Goal: Task Accomplishment & Management: Use online tool/utility

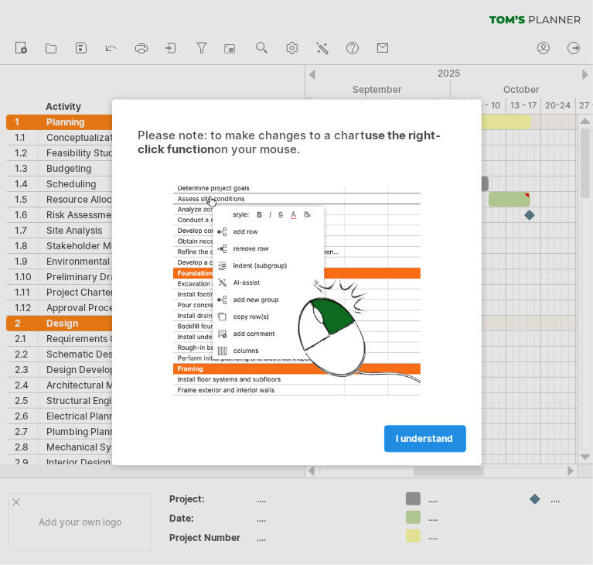
click at [421, 442] on span "I understand" at bounding box center [425, 439] width 57 height 12
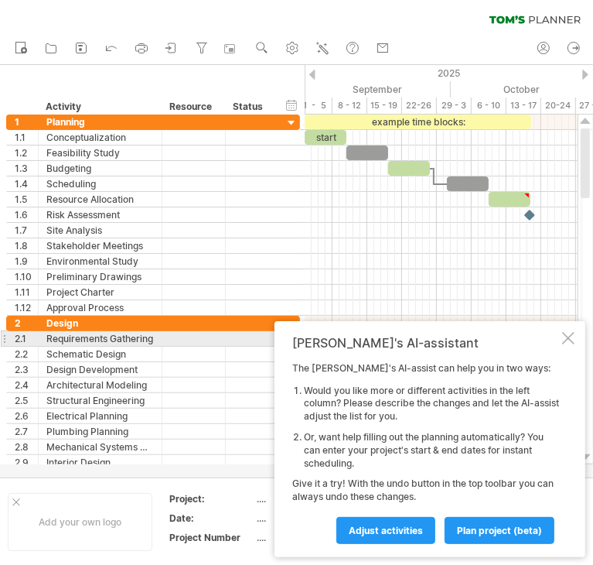
click at [568, 336] on div at bounding box center [568, 338] width 12 height 12
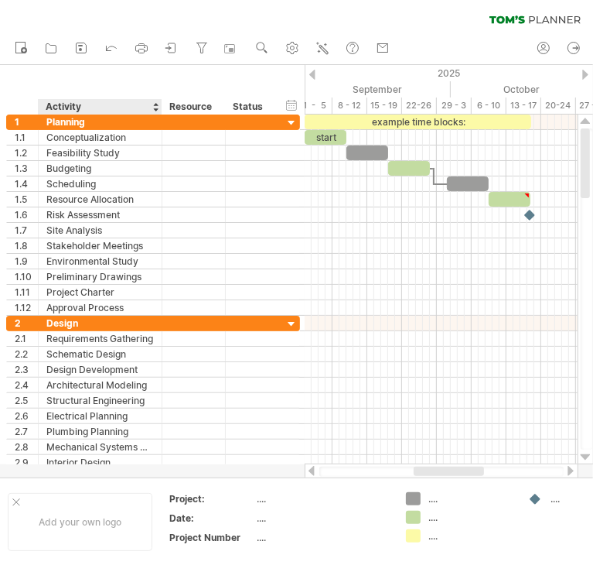
click at [88, 112] on div "Activity" at bounding box center [100, 106] width 108 height 15
click at [158, 107] on div at bounding box center [155, 106] width 6 height 15
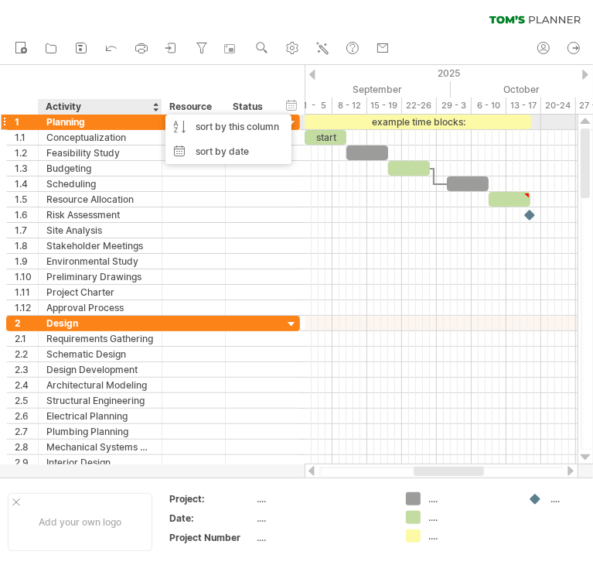
click at [122, 122] on div "Planning" at bounding box center [100, 121] width 108 height 15
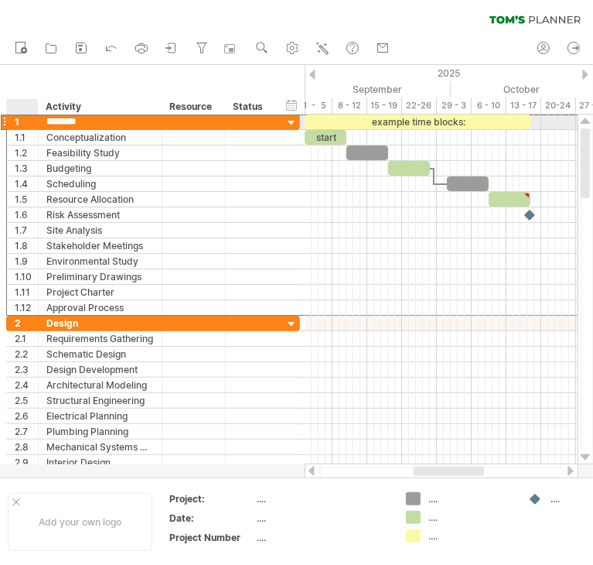
drag, startPoint x: 98, startPoint y: 122, endPoint x: 39, endPoint y: 118, distance: 59.7
click at [39, 118] on div "******** Planning" at bounding box center [101, 121] width 124 height 15
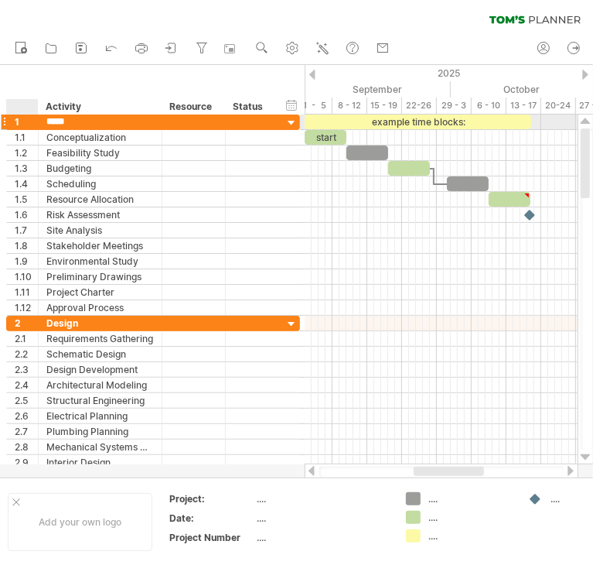
type input "******"
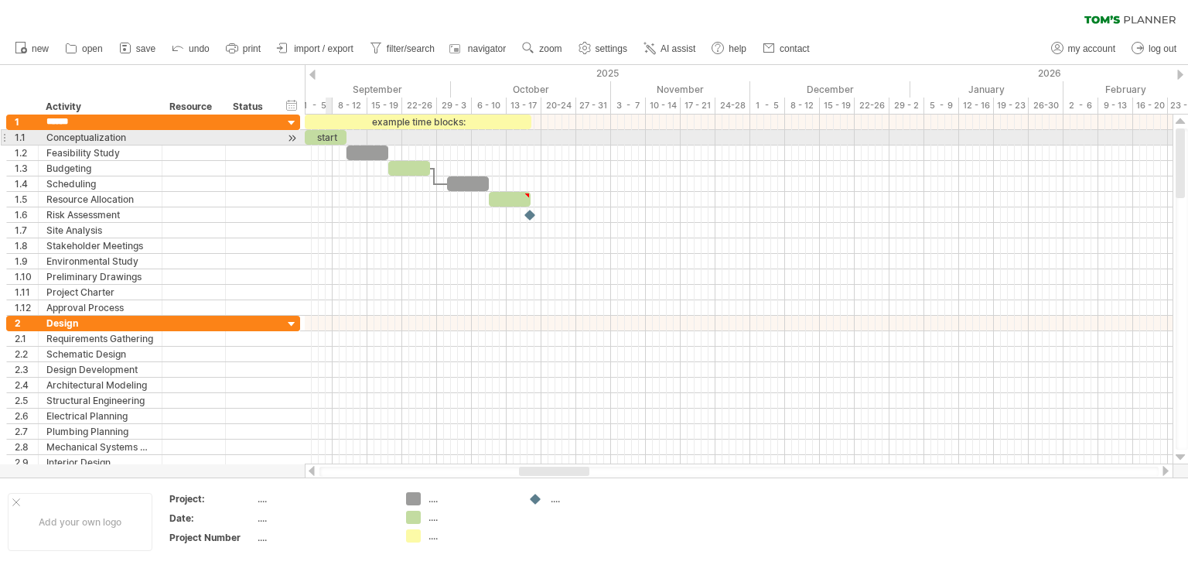
click at [328, 134] on div "start" at bounding box center [326, 137] width 42 height 15
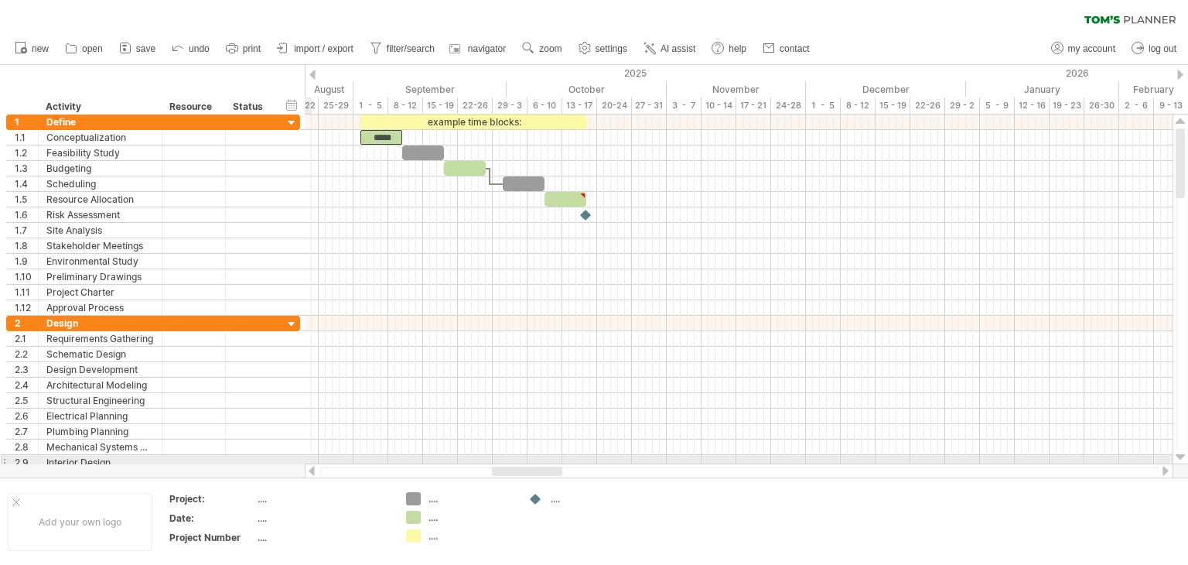
drag, startPoint x: 536, startPoint y: 475, endPoint x: 506, endPoint y: 462, distance: 32.9
click at [508, 464] on div at bounding box center [739, 470] width 869 height 15
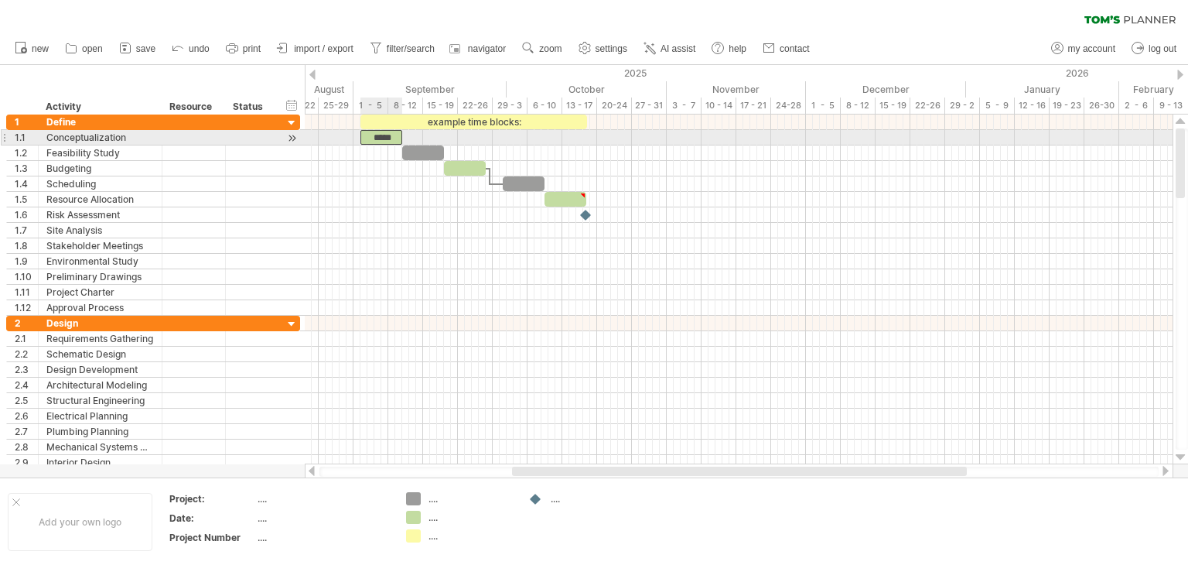
click at [374, 131] on div "*****" at bounding box center [381, 137] width 42 height 15
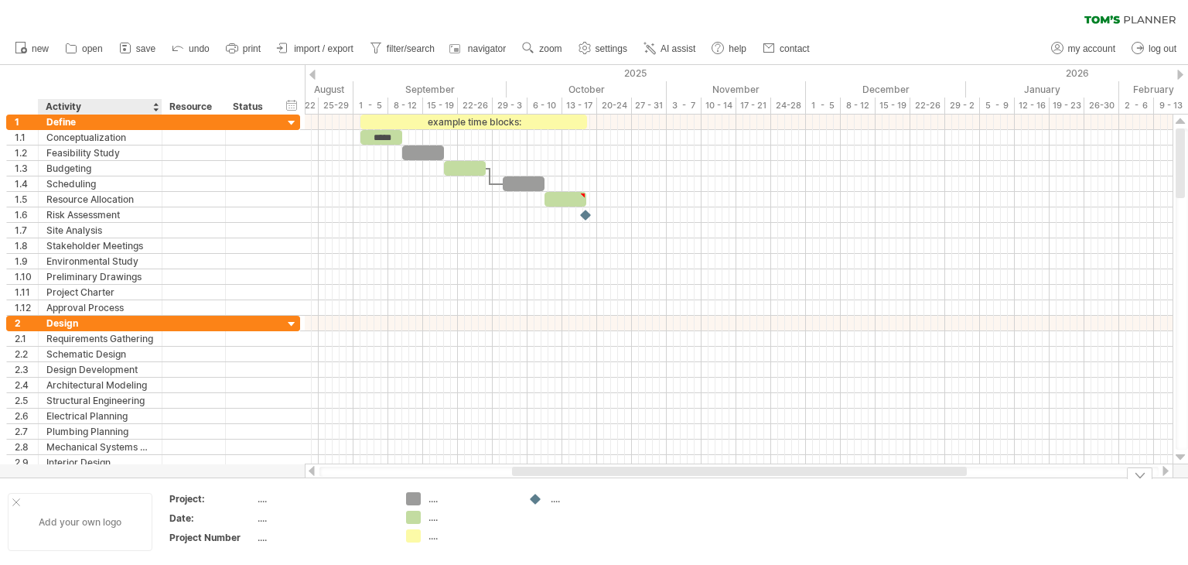
click at [130, 525] on div "Add your own logo" at bounding box center [80, 522] width 145 height 58
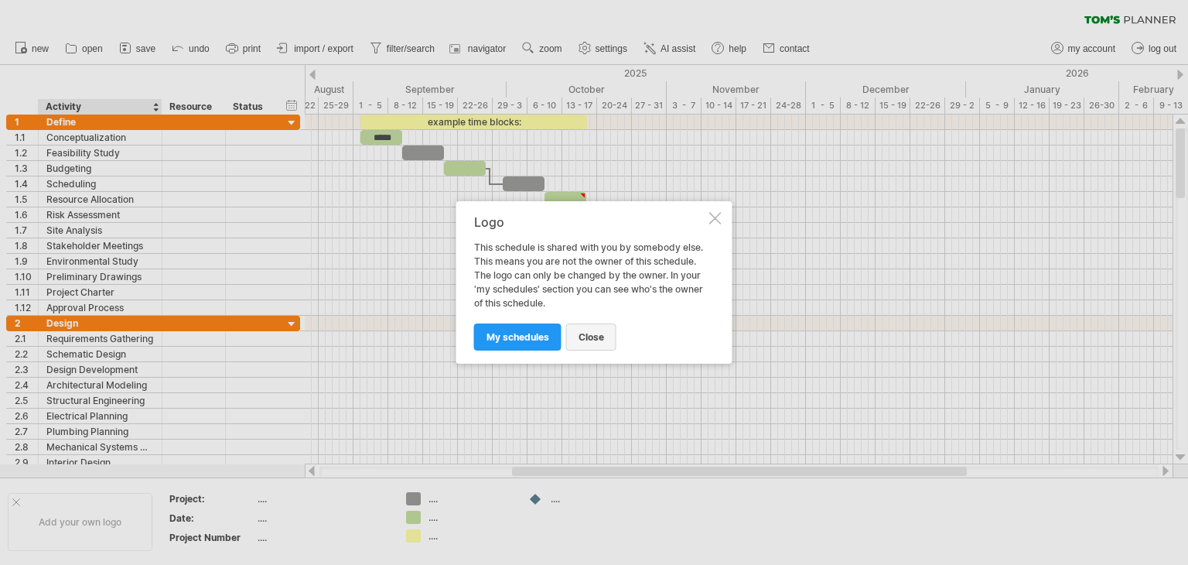
click at [592, 337] on span "close" at bounding box center [592, 337] width 26 height 12
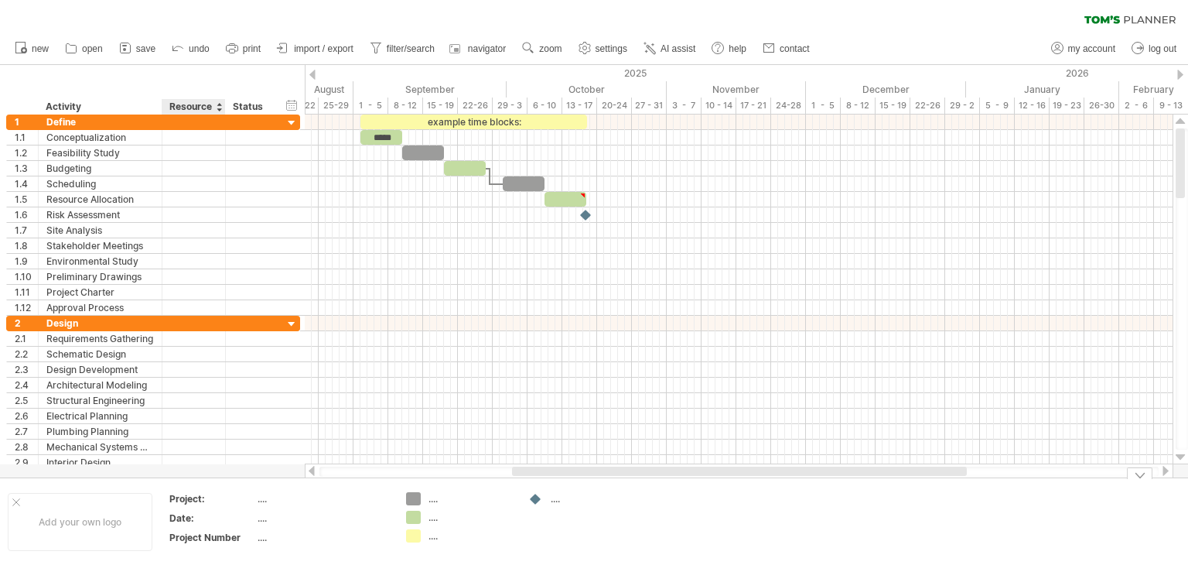
drag, startPoint x: 196, startPoint y: 500, endPoint x: 248, endPoint y: 503, distance: 51.1
click at [196, 500] on div "Project:" at bounding box center [211, 498] width 85 height 13
click at [258, 499] on div "...." at bounding box center [323, 498] width 130 height 13
click at [419, 501] on div "Trying to reach [DOMAIN_NAME] Connected again... 0% clear filter new 1" at bounding box center [594, 282] width 1188 height 565
click at [428, 501] on div "...." at bounding box center [470, 498] width 84 height 13
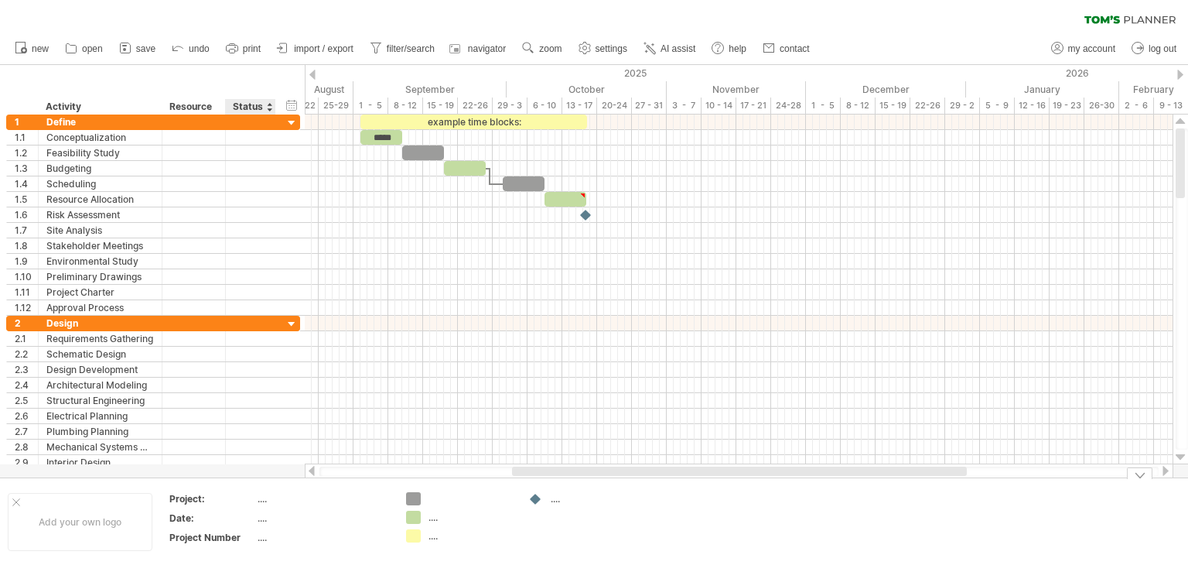
click at [258, 517] on div "...." at bounding box center [323, 517] width 130 height 13
type input "*******"
click at [263, 514] on div "[DATE]-[DATE]" at bounding box center [323, 517] width 130 height 13
click at [538, 499] on div at bounding box center [535, 499] width 15 height 15
click at [534, 497] on div "Trying to reach [DOMAIN_NAME] Connected again... 0% clear filter new 1" at bounding box center [594, 282] width 1188 height 565
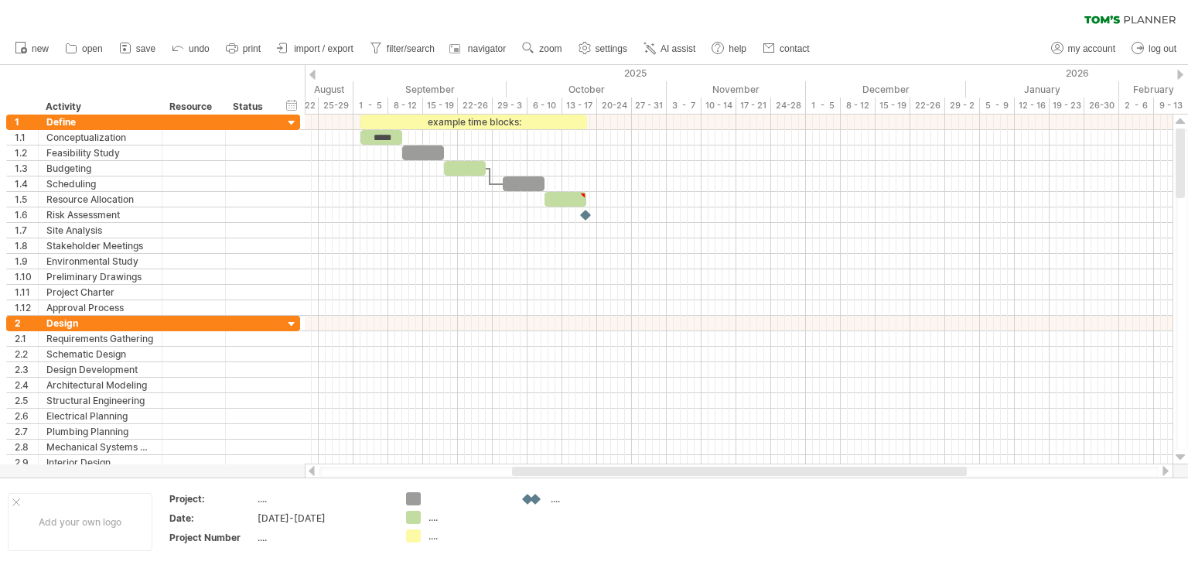
click at [524, 497] on div "Trying to reach [DOMAIN_NAME] Connected again... 0% clear filter new 1" at bounding box center [594, 282] width 1188 height 565
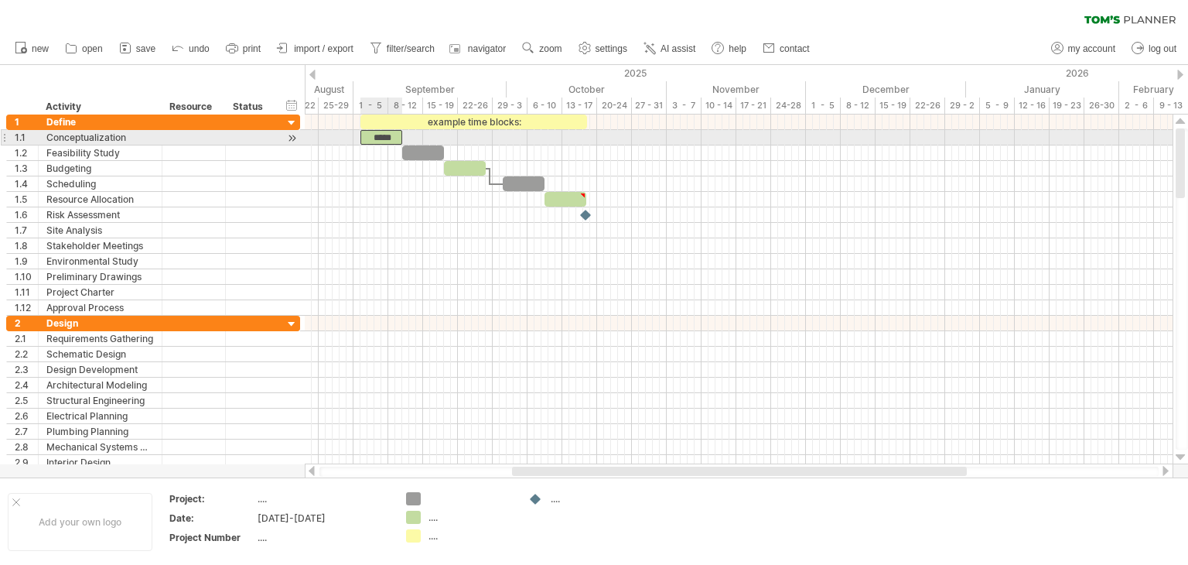
click at [387, 136] on div "*****" at bounding box center [381, 137] width 42 height 15
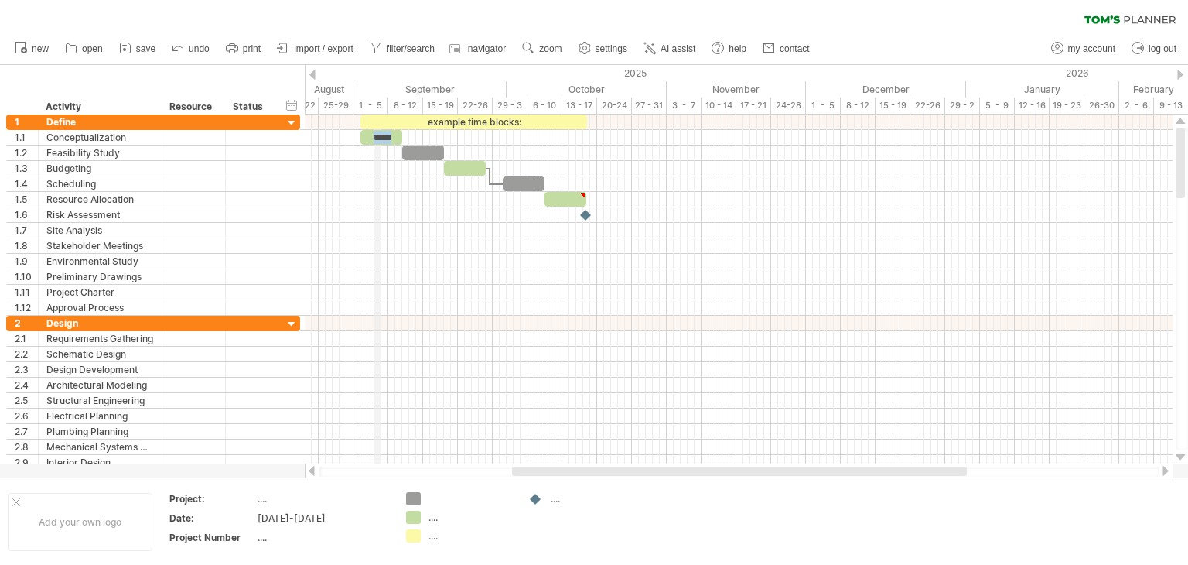
click at [377, 107] on div "1 - 5" at bounding box center [370, 105] width 35 height 16
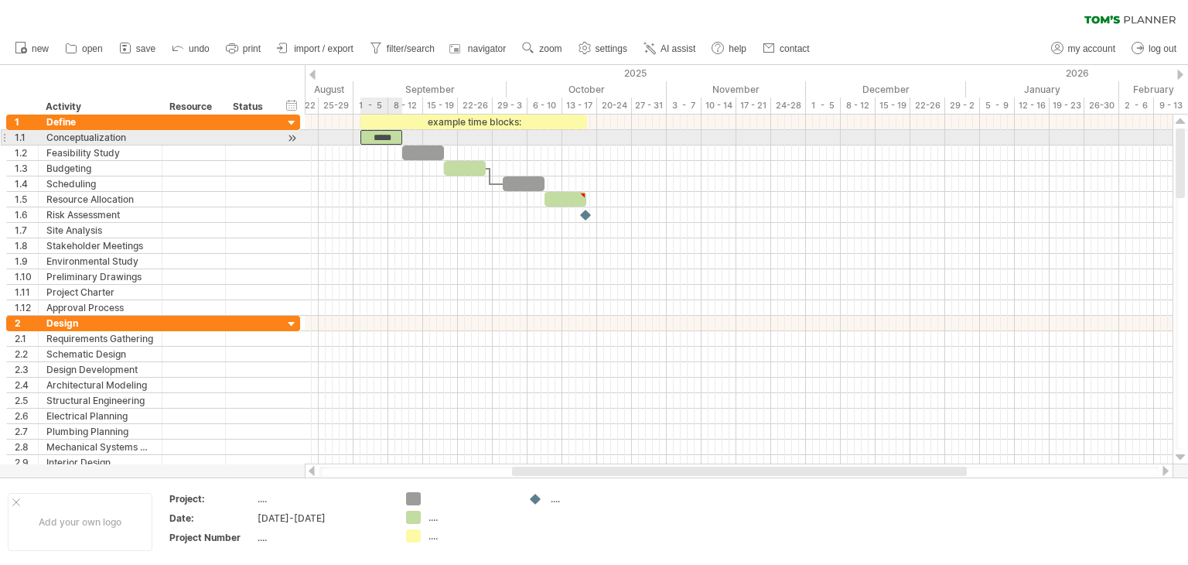
click at [379, 131] on div "*****" at bounding box center [381, 137] width 42 height 15
click at [398, 133] on div "*****" at bounding box center [381, 137] width 42 height 15
drag, startPoint x: 403, startPoint y: 131, endPoint x: 471, endPoint y: 139, distance: 68.6
click at [471, 139] on span at bounding box center [472, 137] width 6 height 15
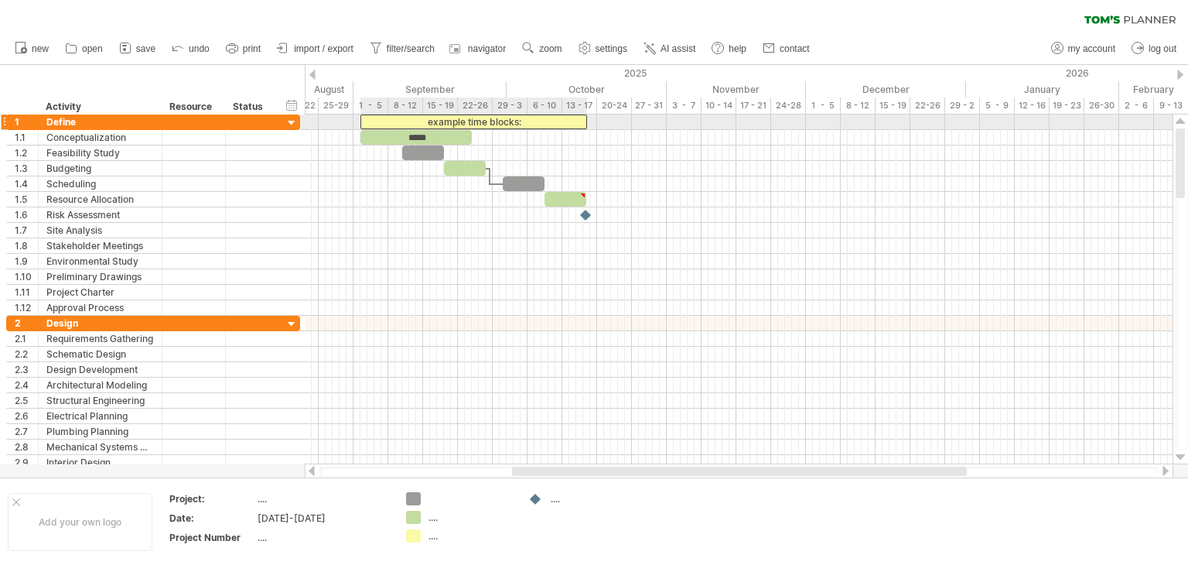
click at [501, 121] on div "example time blocks:" at bounding box center [473, 121] width 227 height 15
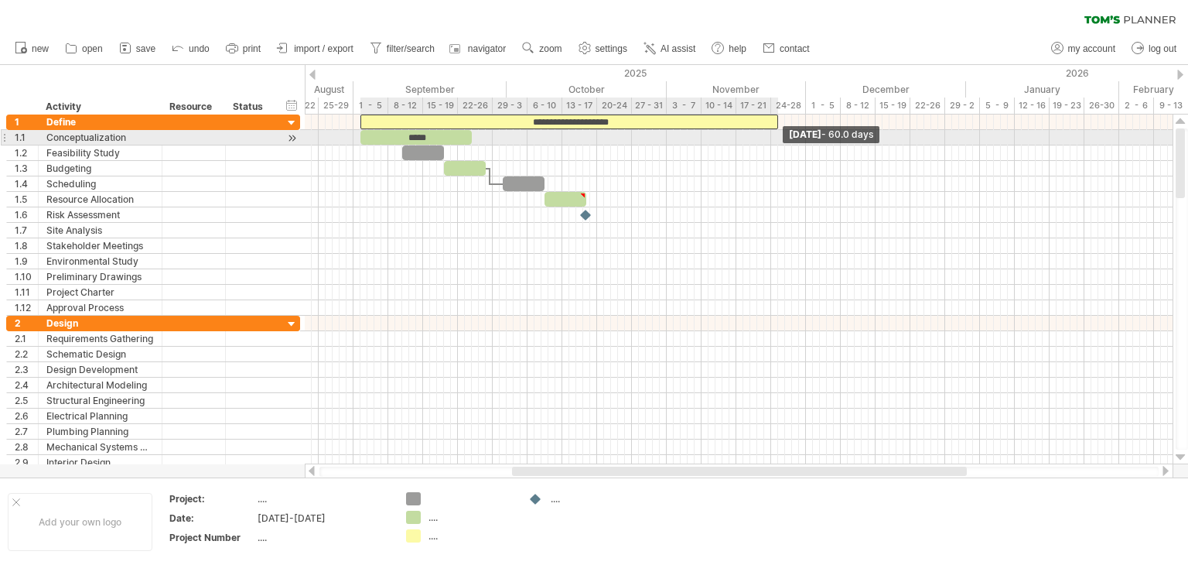
drag, startPoint x: 588, startPoint y: 119, endPoint x: 779, endPoint y: 136, distance: 191.8
click at [592, 136] on div "**********" at bounding box center [739, 289] width 868 height 350
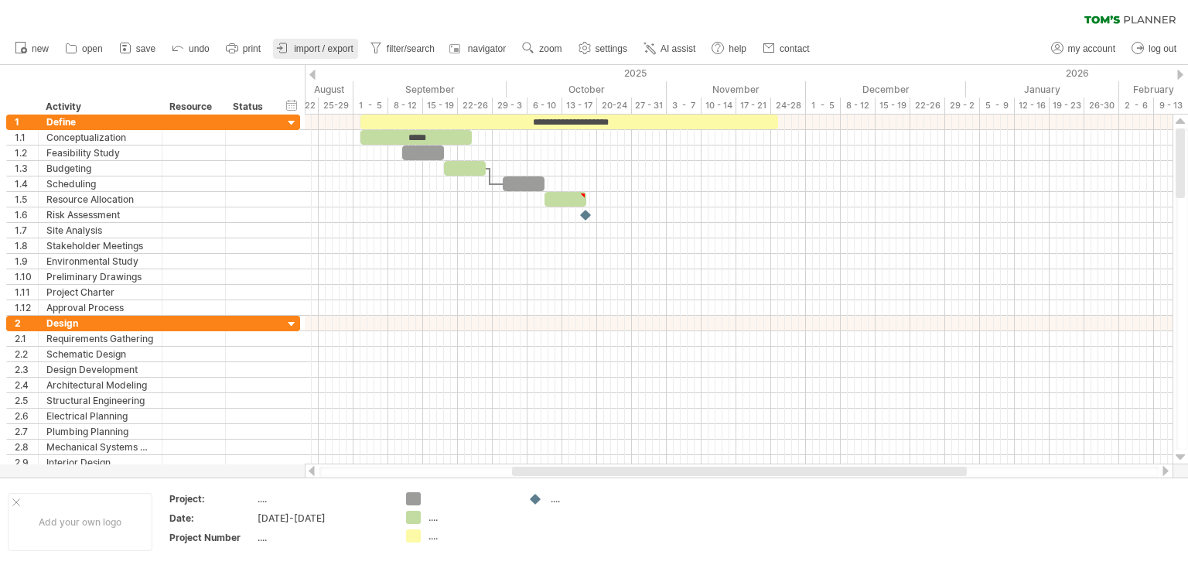
click at [309, 44] on span "import / export" at bounding box center [324, 48] width 60 height 11
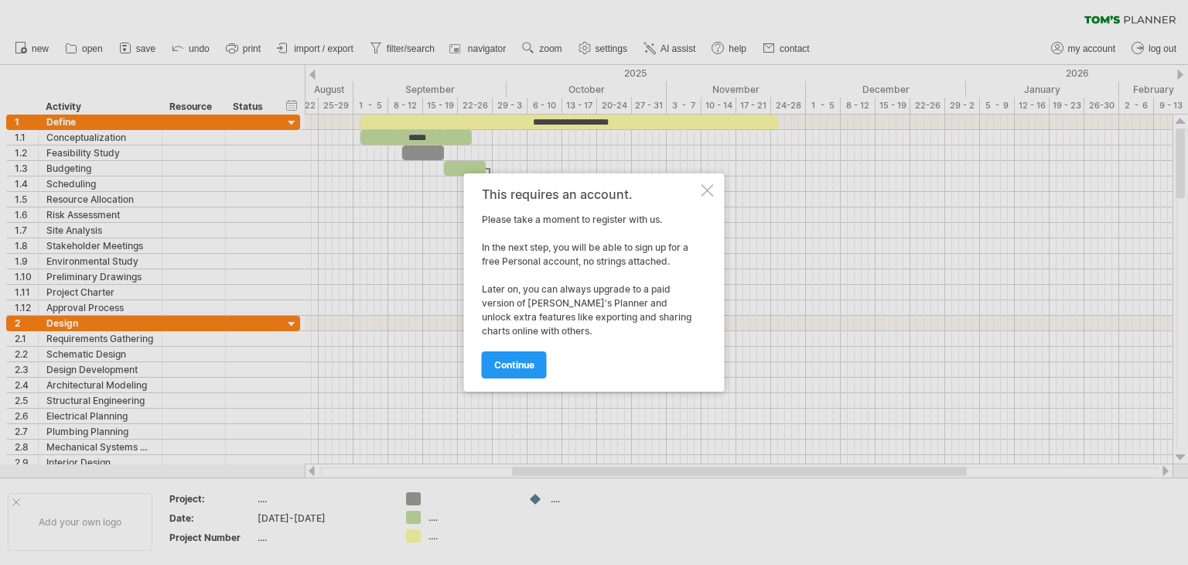
click at [548, 377] on div "This requires an account. Please take a moment to register with us. In the next…" at bounding box center [594, 282] width 261 height 218
click at [534, 374] on link "continue" at bounding box center [514, 364] width 65 height 27
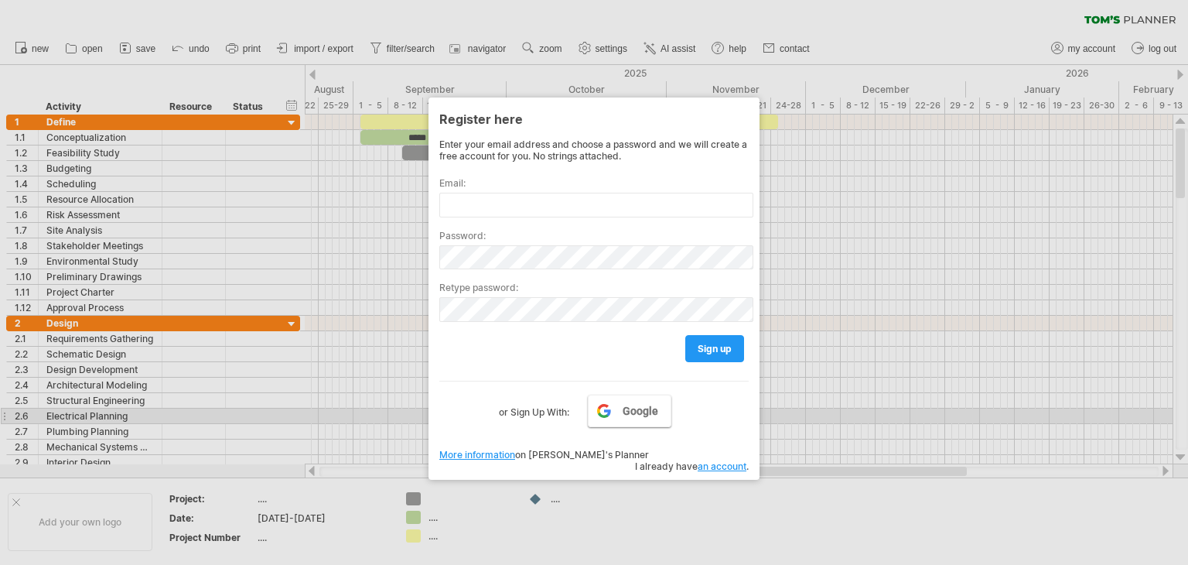
click at [592, 417] on link "Google" at bounding box center [630, 410] width 84 height 32
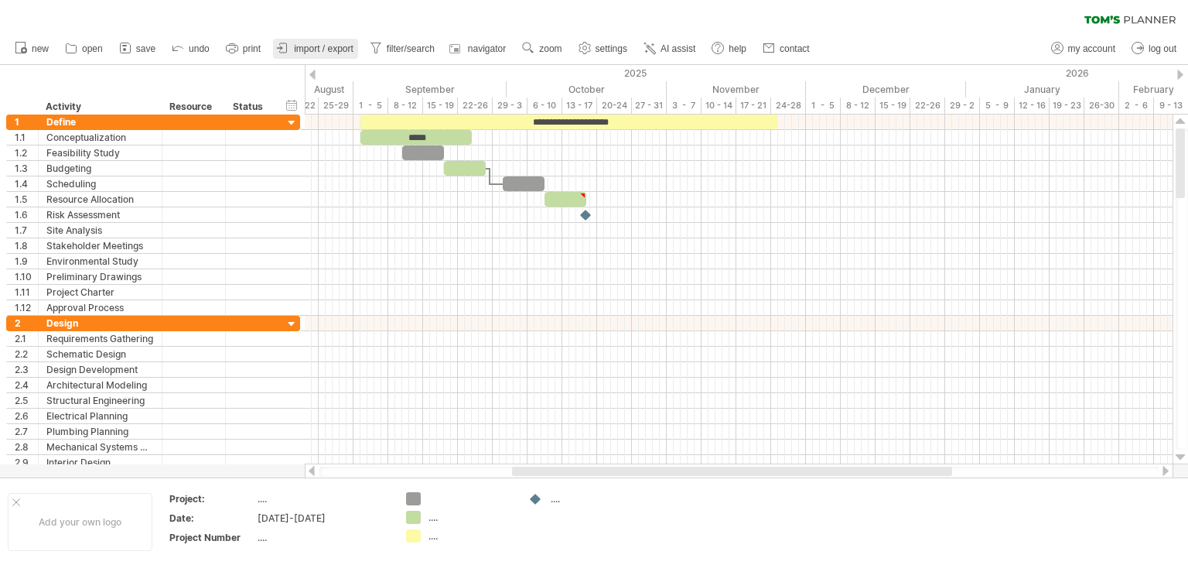
click at [298, 50] on span "import / export" at bounding box center [324, 48] width 60 height 11
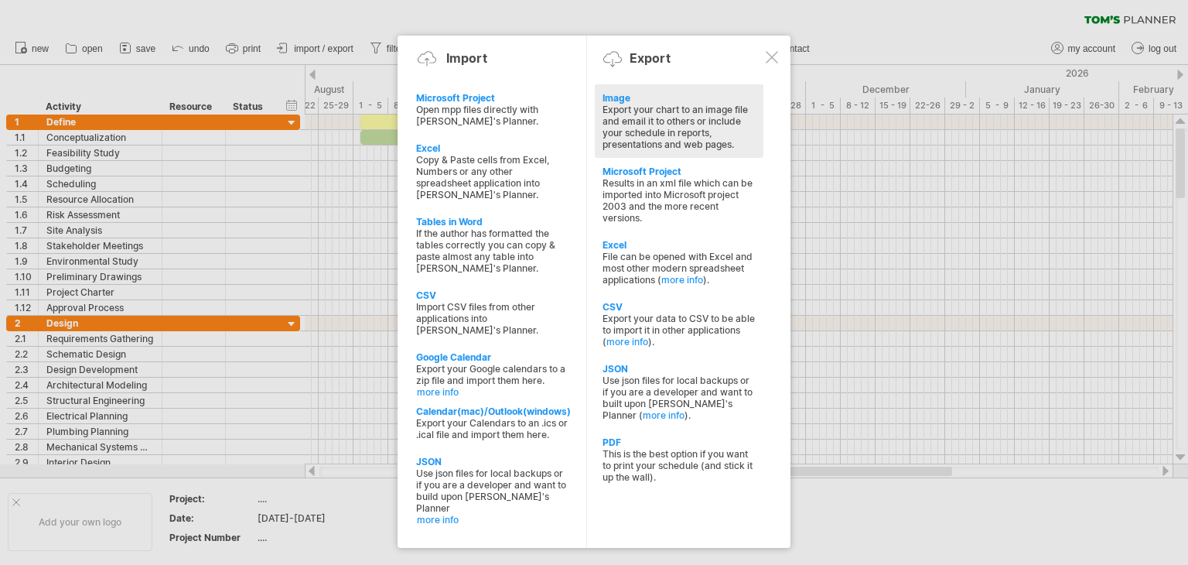
click at [592, 115] on div "Export your chart to an image file and email it to others or include your sched…" at bounding box center [679, 127] width 153 height 46
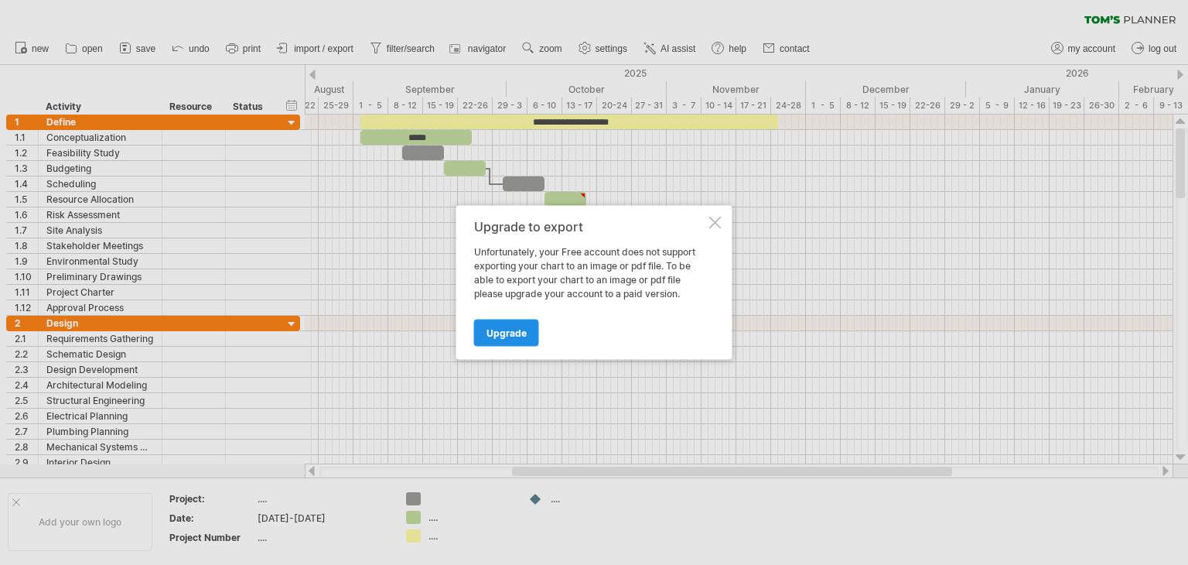
click at [522, 335] on span "Upgrade" at bounding box center [507, 333] width 40 height 12
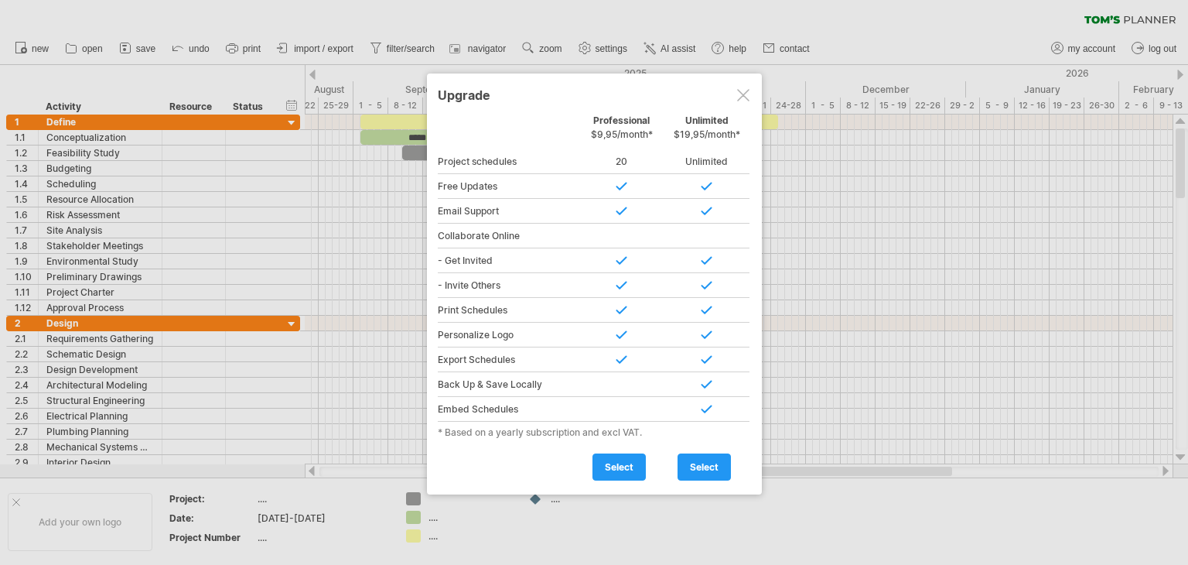
click at [592, 100] on div at bounding box center [743, 95] width 12 height 12
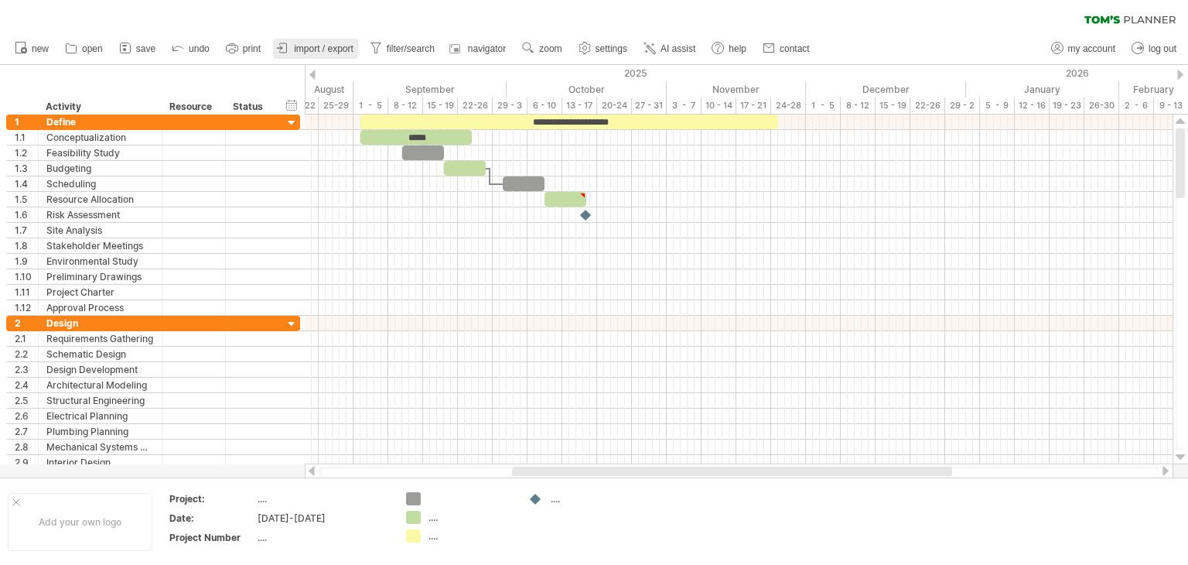
click at [295, 40] on link "import / export" at bounding box center [315, 49] width 85 height 20
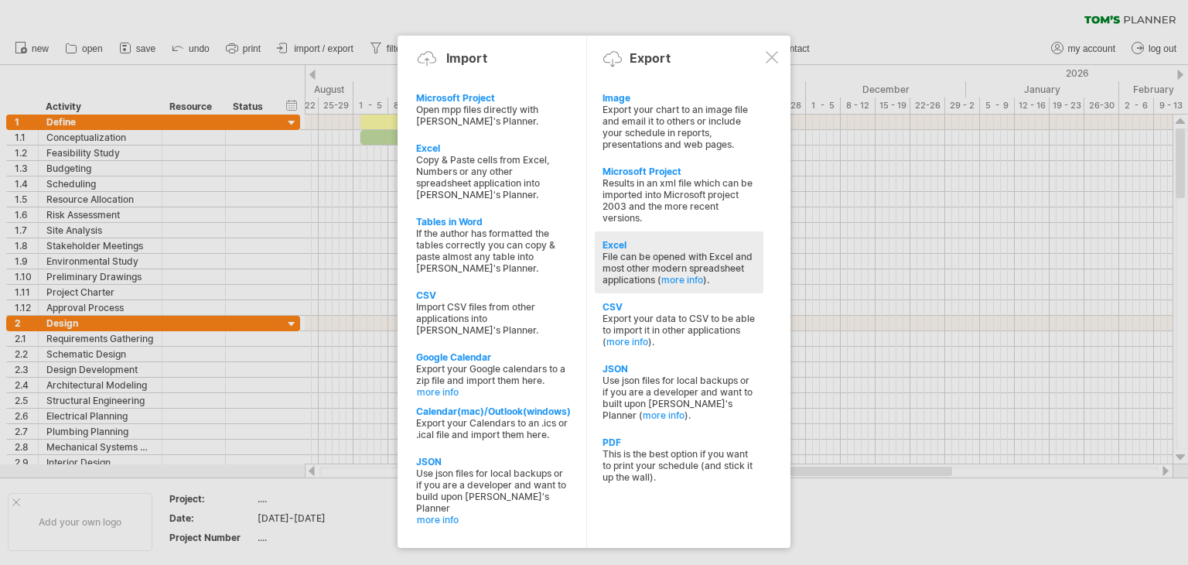
click at [592, 279] on div "File can be opened with Excel and most other modern spreadsheet applications ( …" at bounding box center [679, 268] width 153 height 35
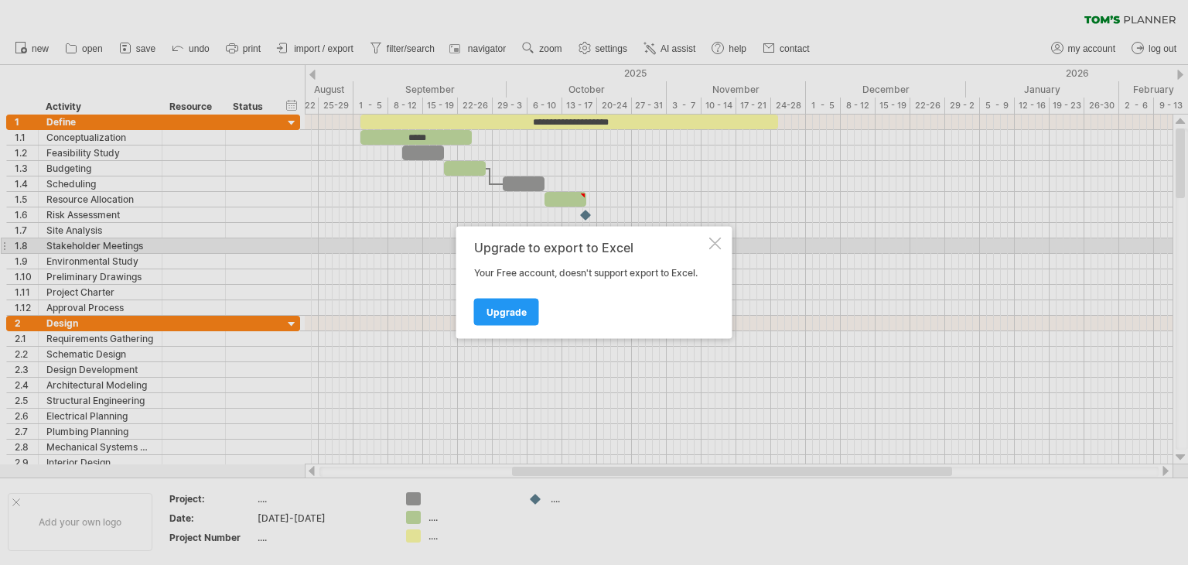
click at [592, 239] on div at bounding box center [715, 243] width 12 height 12
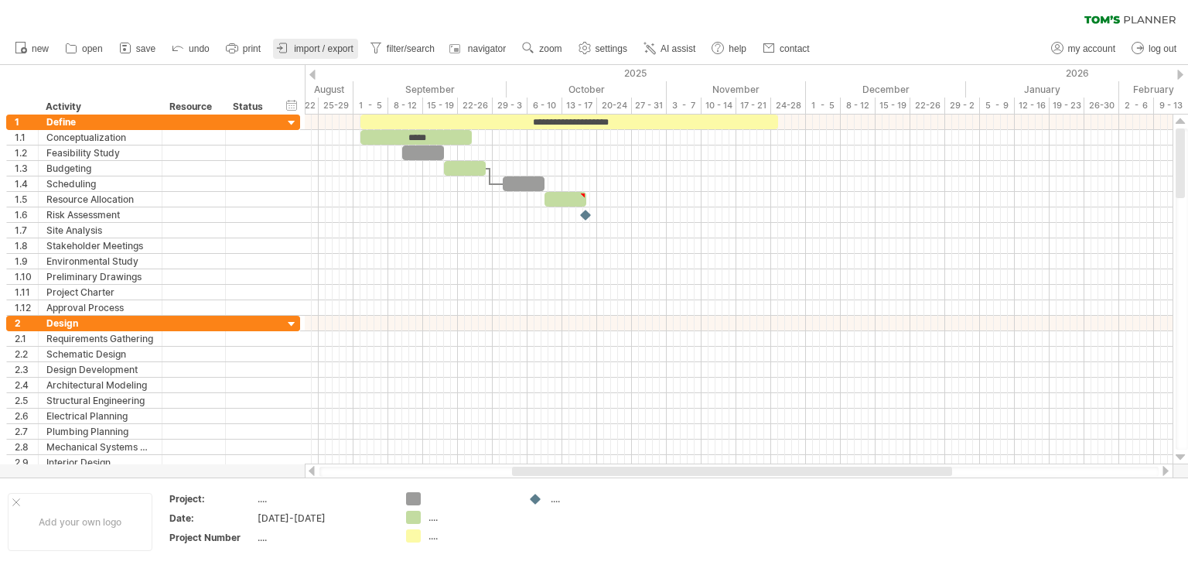
click at [324, 46] on span "import / export" at bounding box center [324, 48] width 60 height 11
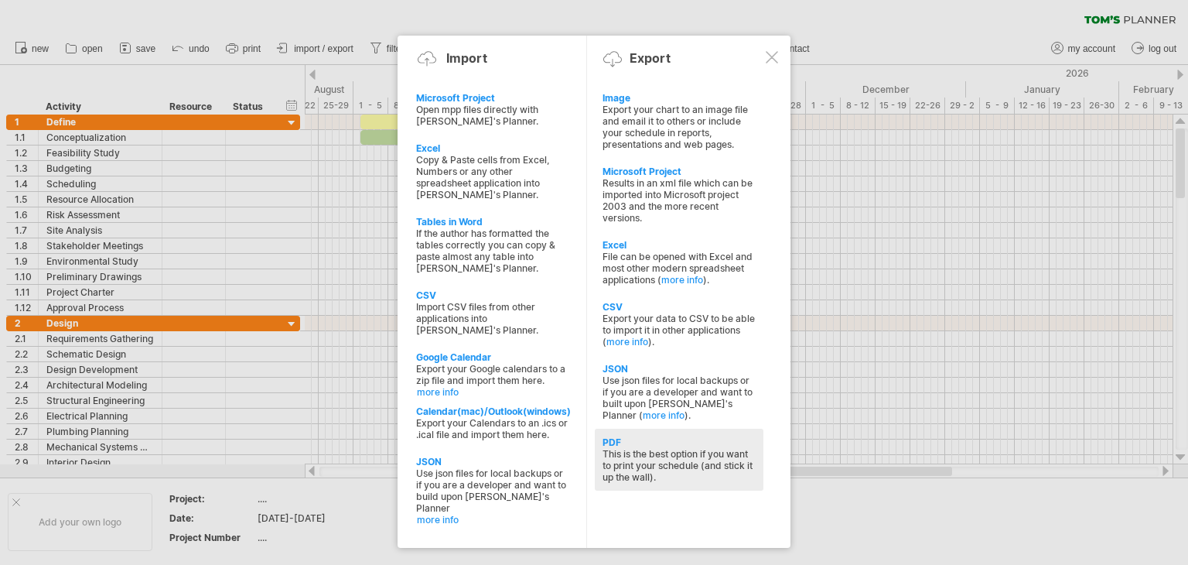
click at [592, 452] on div "This is the best option if you want to print your schedule (and stick it up the…" at bounding box center [679, 465] width 153 height 35
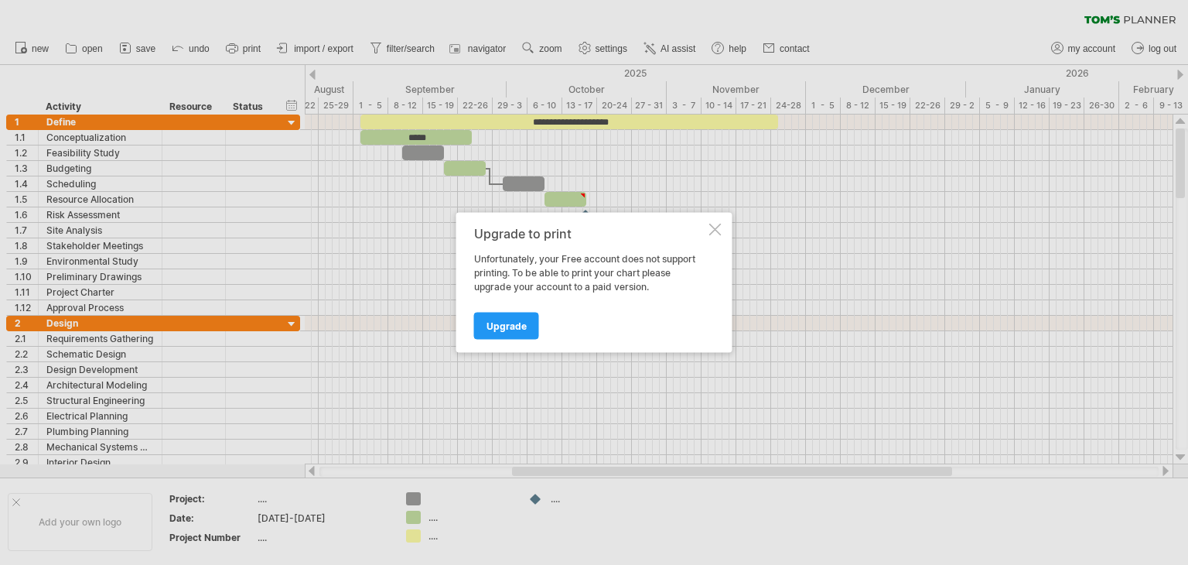
click at [592, 230] on div at bounding box center [715, 230] width 12 height 12
